Goal: Navigation & Orientation: Find specific page/section

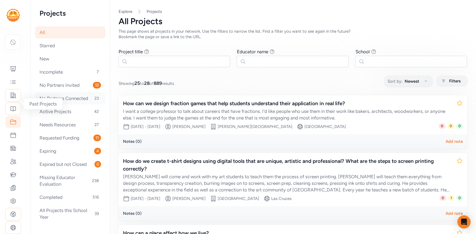
scroll to position [135, 0]
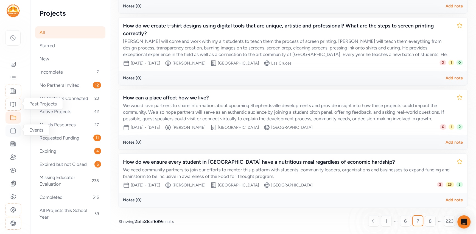
click at [15, 131] on icon at bounding box center [13, 130] width 7 height 7
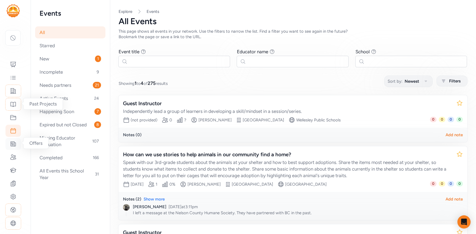
click at [12, 145] on icon at bounding box center [13, 143] width 7 height 7
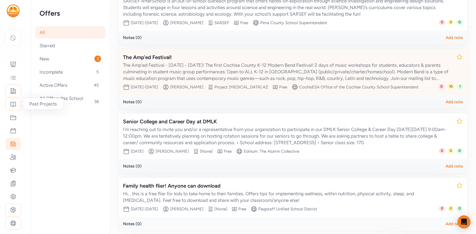
scroll to position [111, 0]
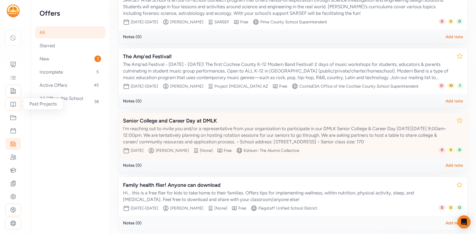
click at [232, 132] on div "I’m reaching out to invite you and/or a representative from your organization t…" at bounding box center [287, 135] width 329 height 20
